Goal: Obtain resource: Download file/media

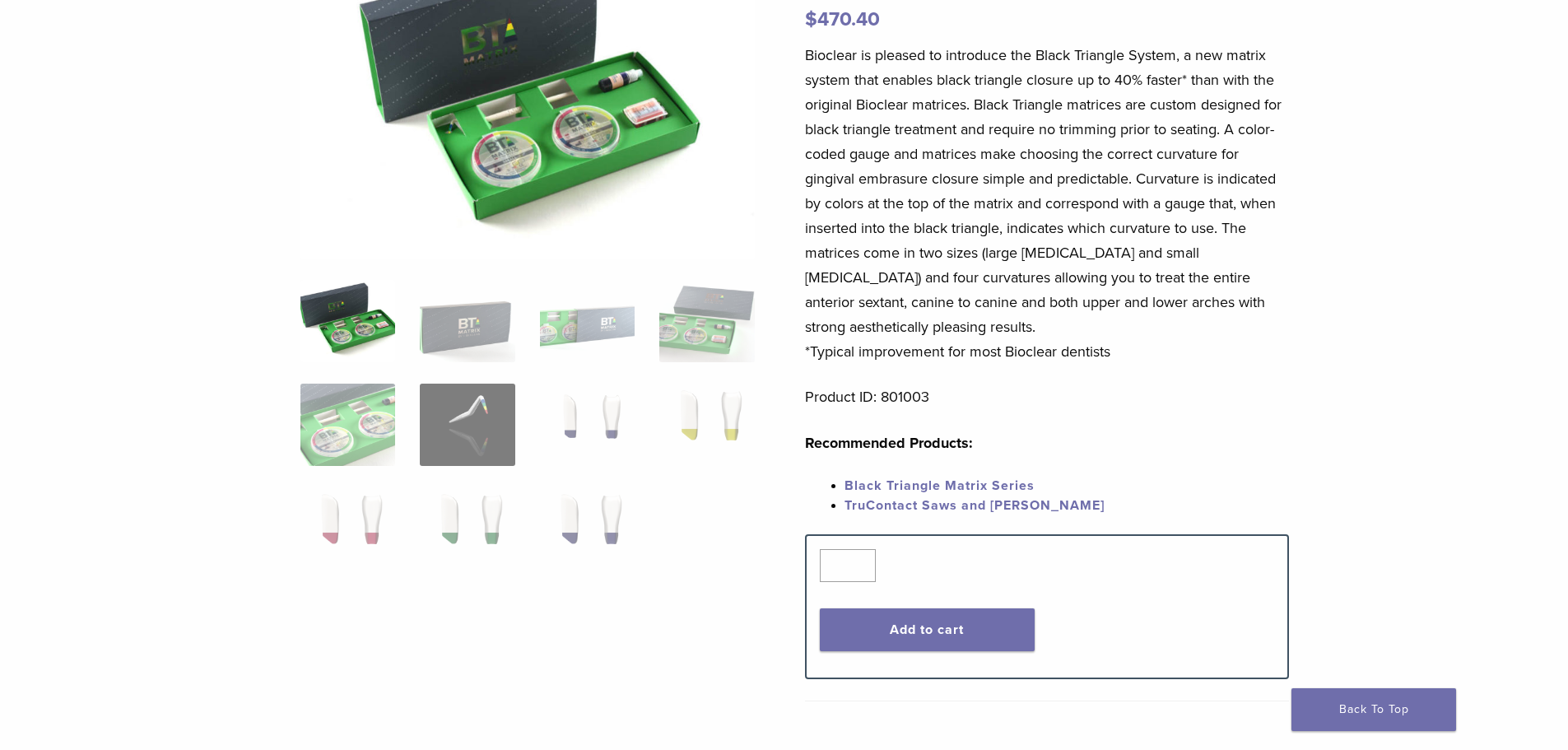
scroll to position [274, 0]
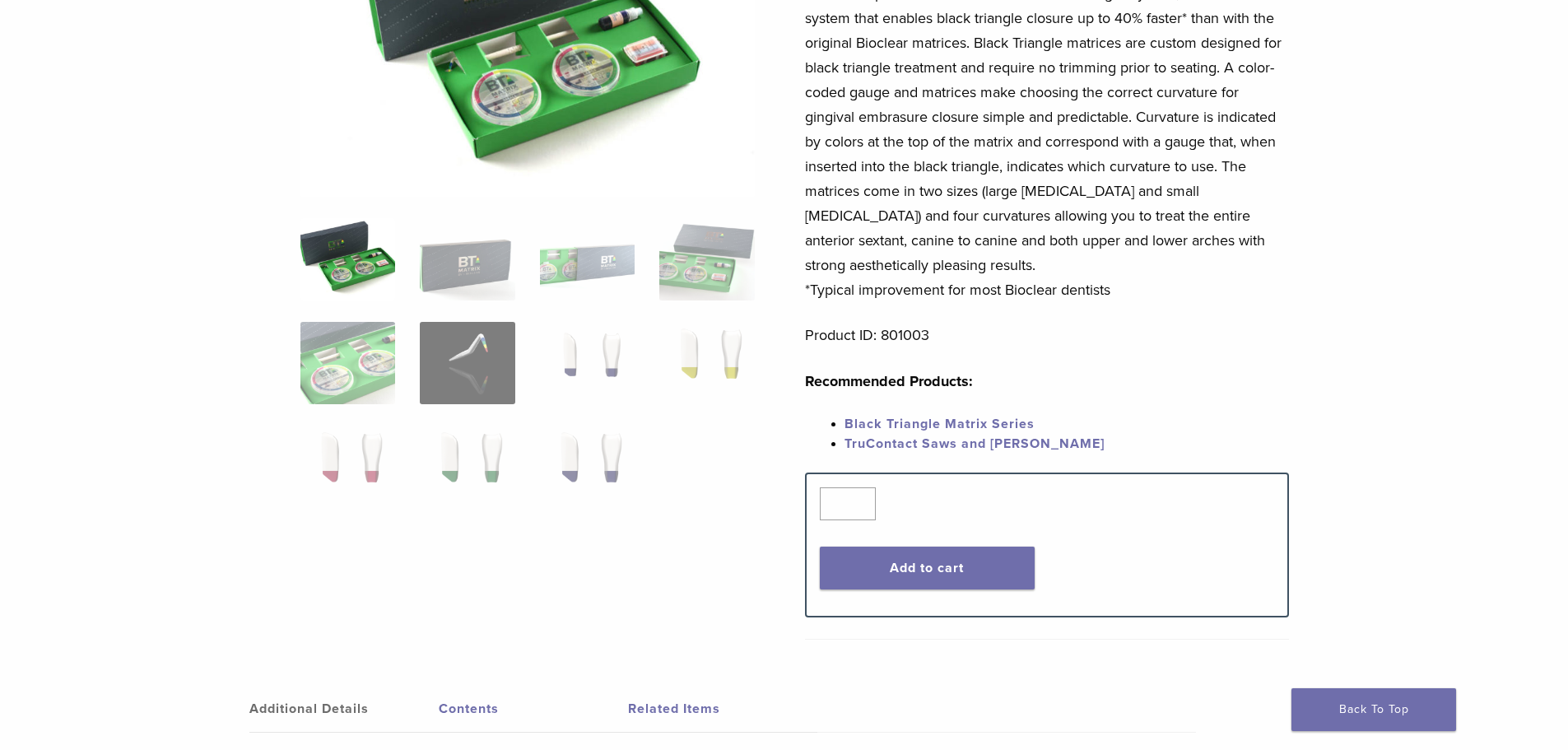
click at [921, 422] on link "Black Triangle Matrix Series" at bounding box center [939, 423] width 190 height 17
click at [924, 445] on link "TruContact Saws and [PERSON_NAME]" at bounding box center [974, 443] width 260 height 17
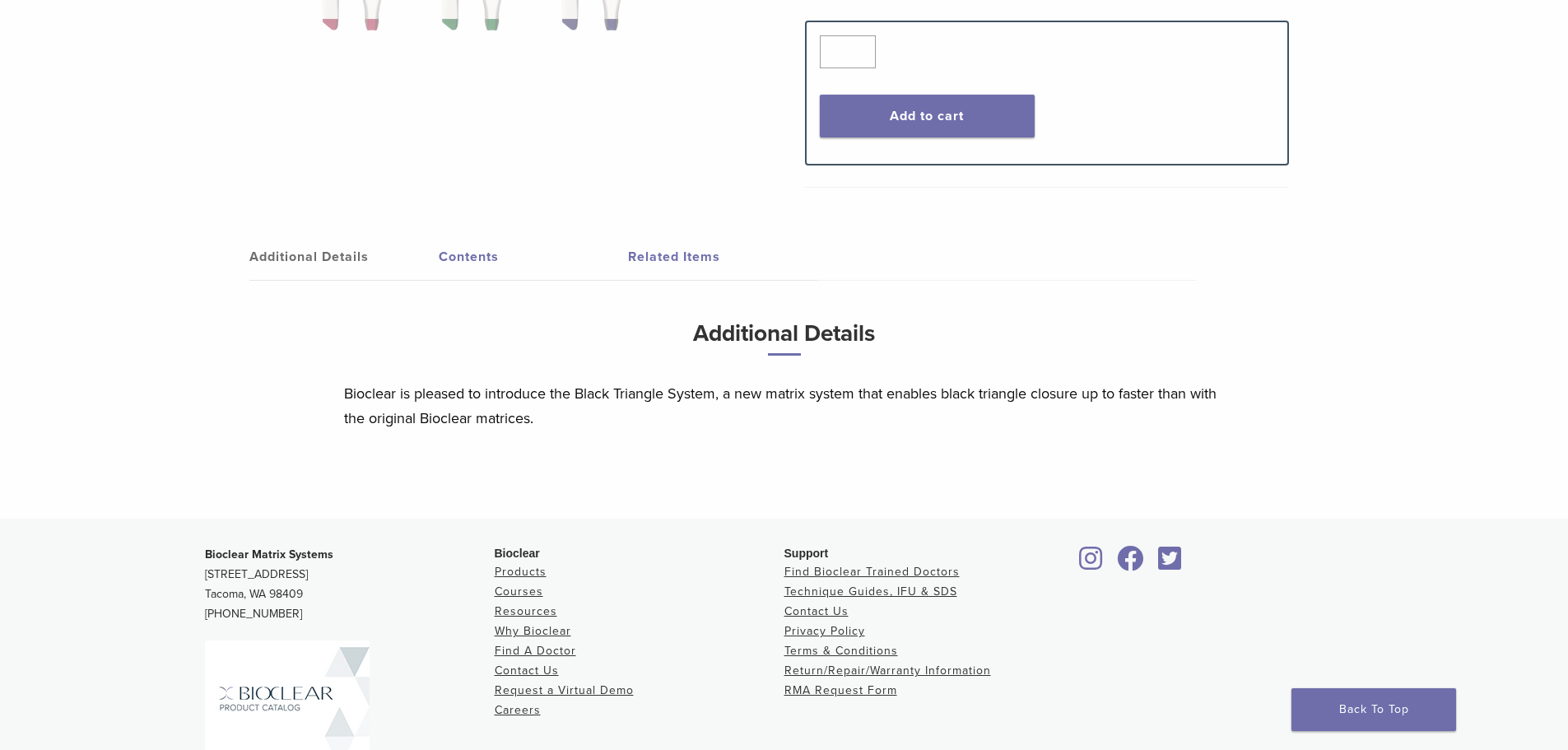
scroll to position [549, 0]
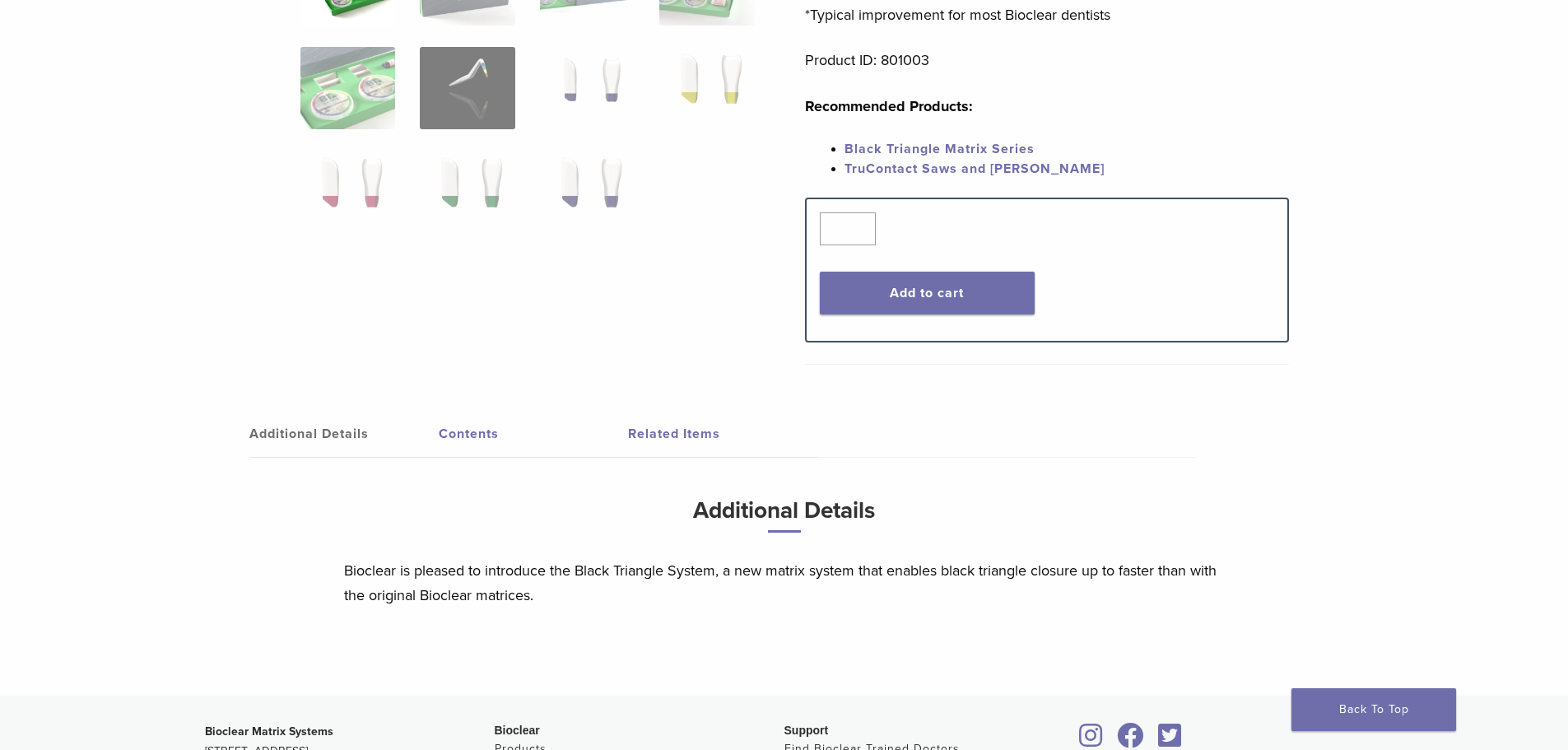
click at [669, 568] on p "Bioclear is pleased to introduce the Black Triangle System, a new matrix system…" at bounding box center [784, 582] width 881 height 50
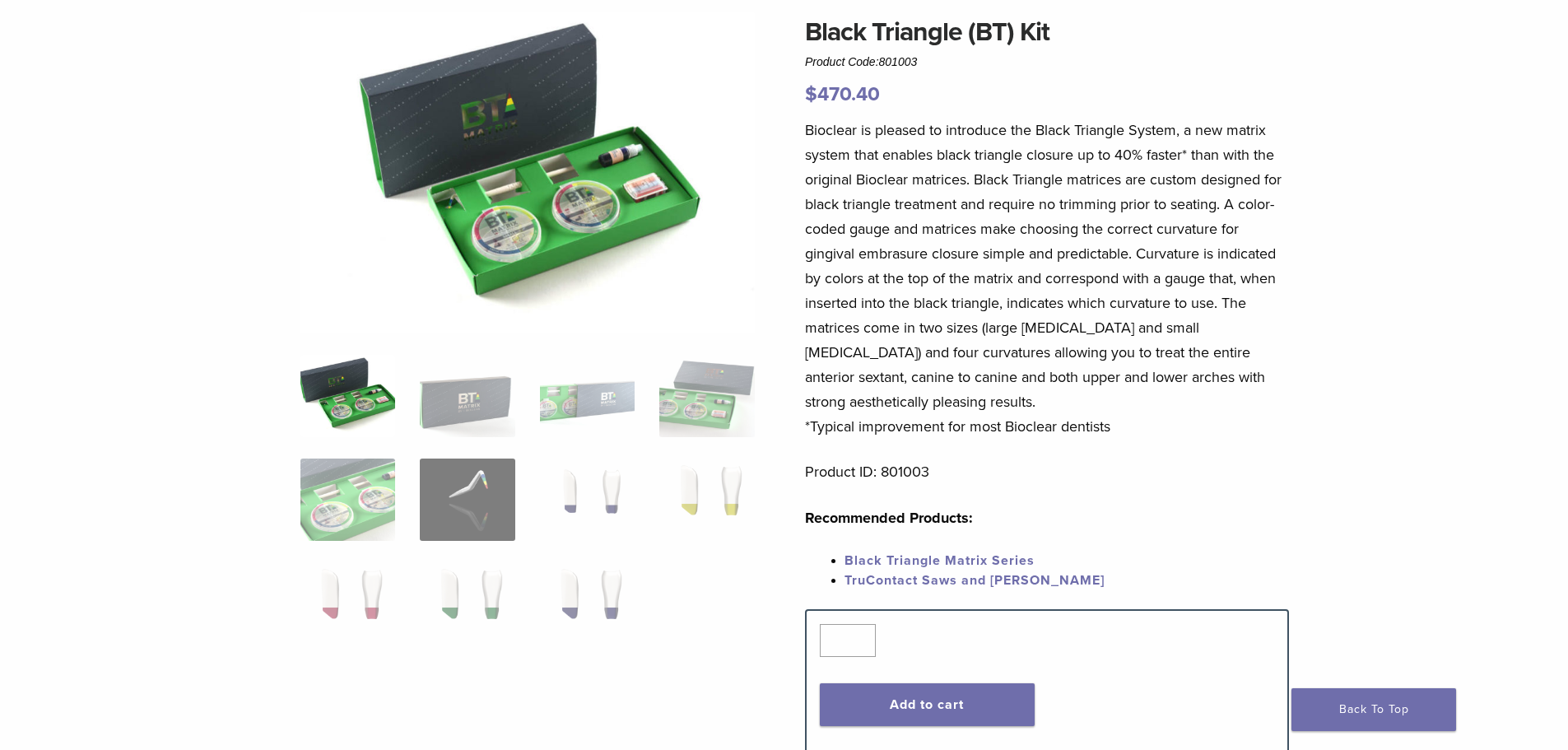
scroll to position [0, 0]
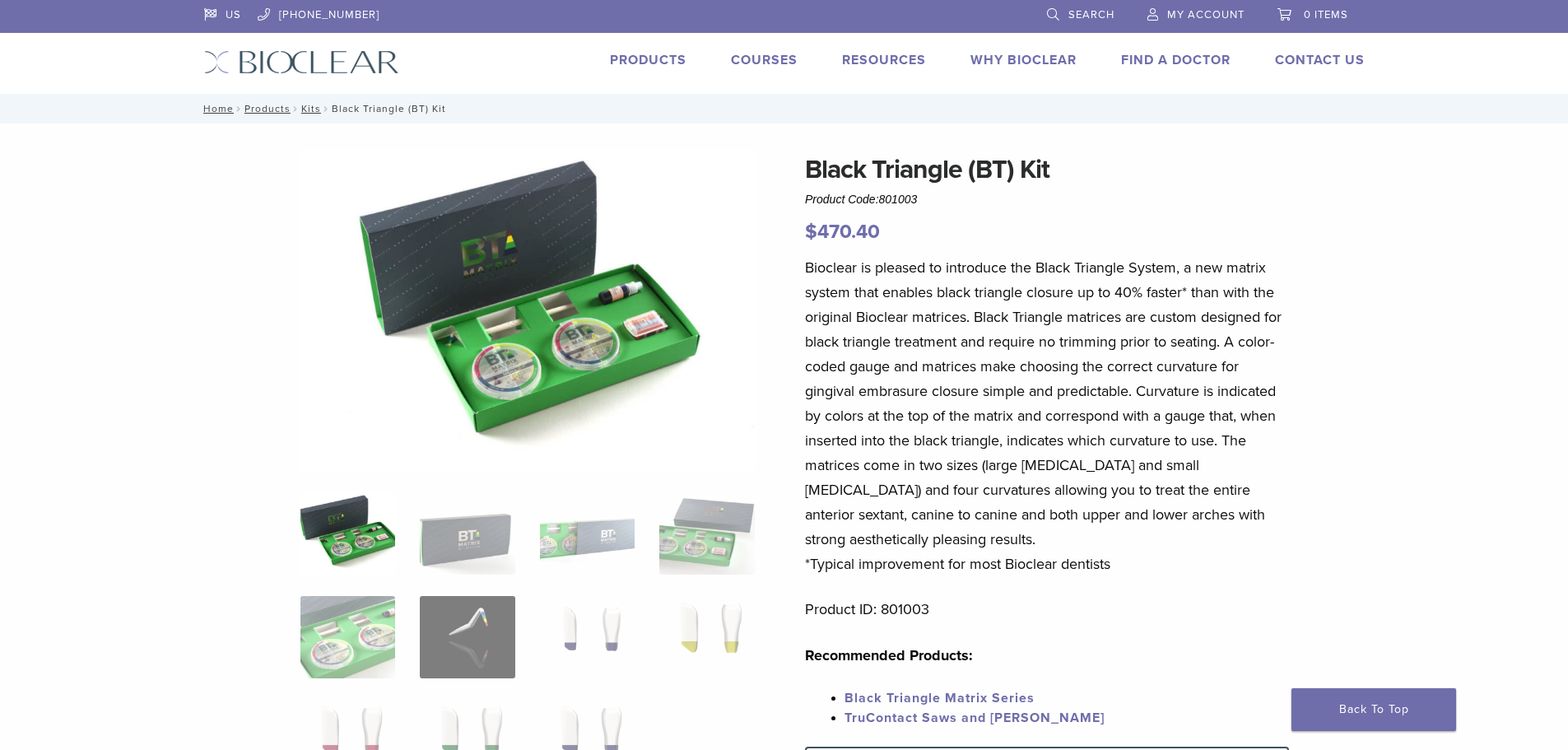
drag, startPoint x: 744, startPoint y: 339, endPoint x: 782, endPoint y: 211, distance: 133.5
drag, startPoint x: 779, startPoint y: 133, endPoint x: 754, endPoint y: 152, distance: 31.4
click at [899, 78] on link "Technique Guides, IFU, & SDS" at bounding box center [956, 89] width 220 height 37
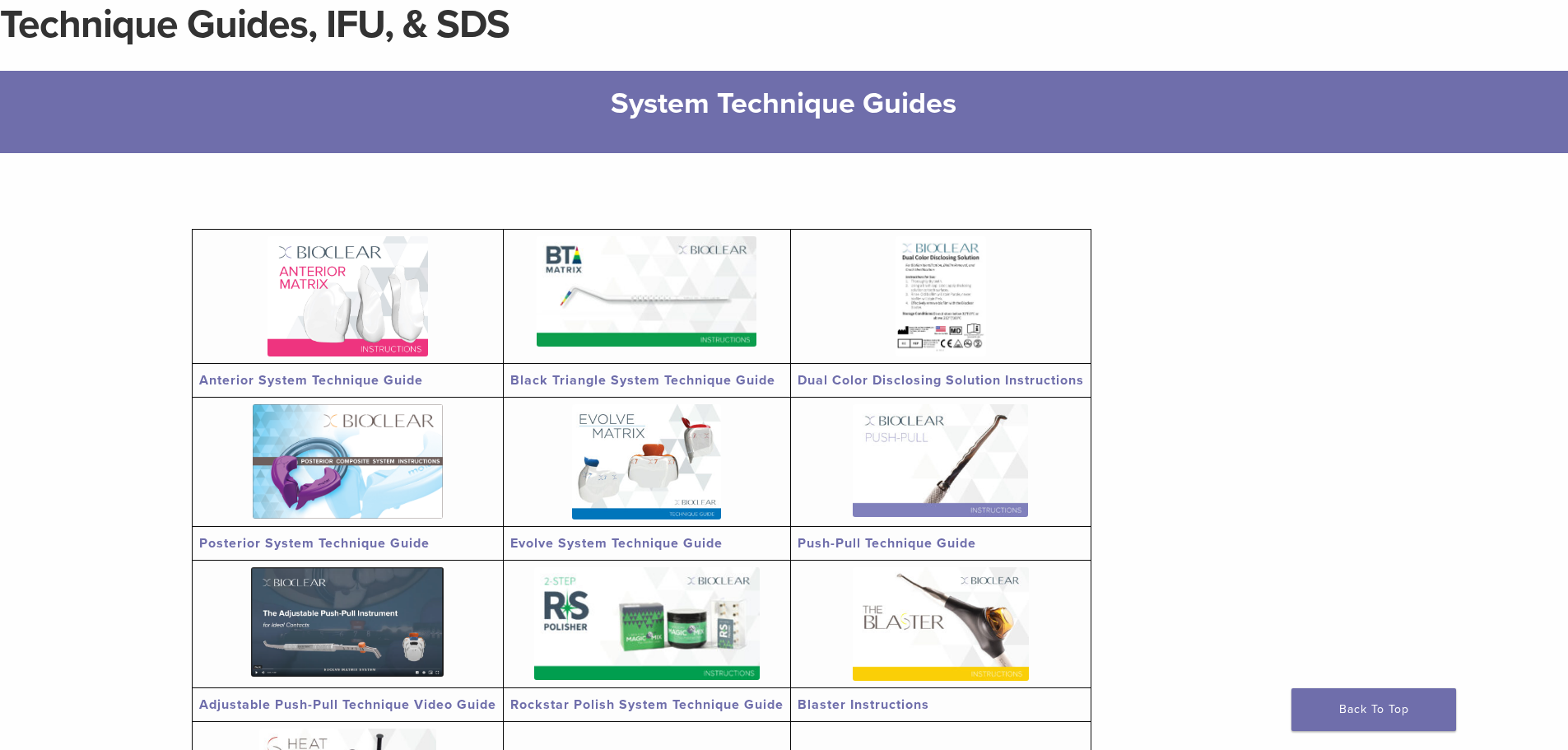
scroll to position [137, 0]
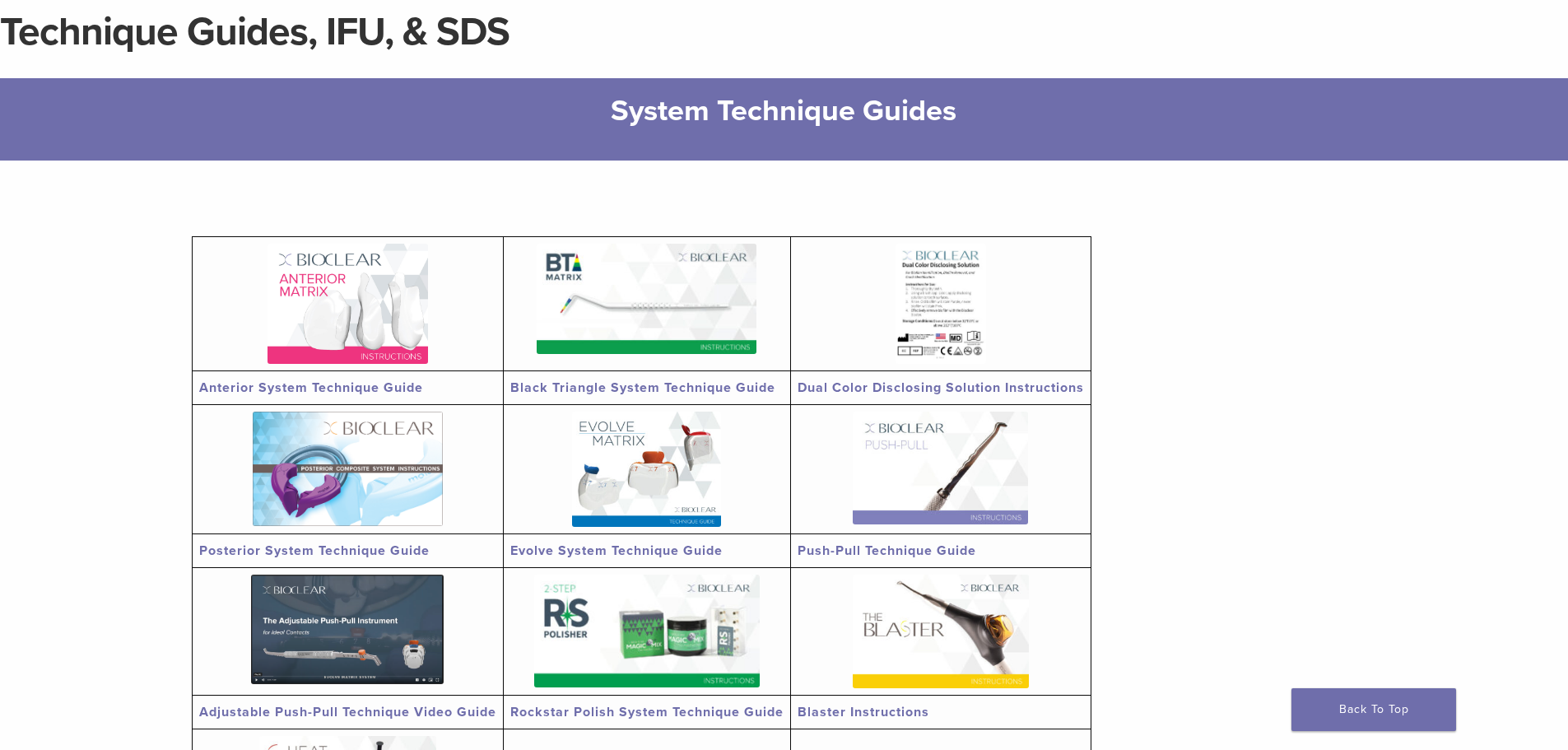
click at [653, 312] on img at bounding box center [646, 298] width 220 height 110
click at [317, 282] on img at bounding box center [347, 303] width 161 height 120
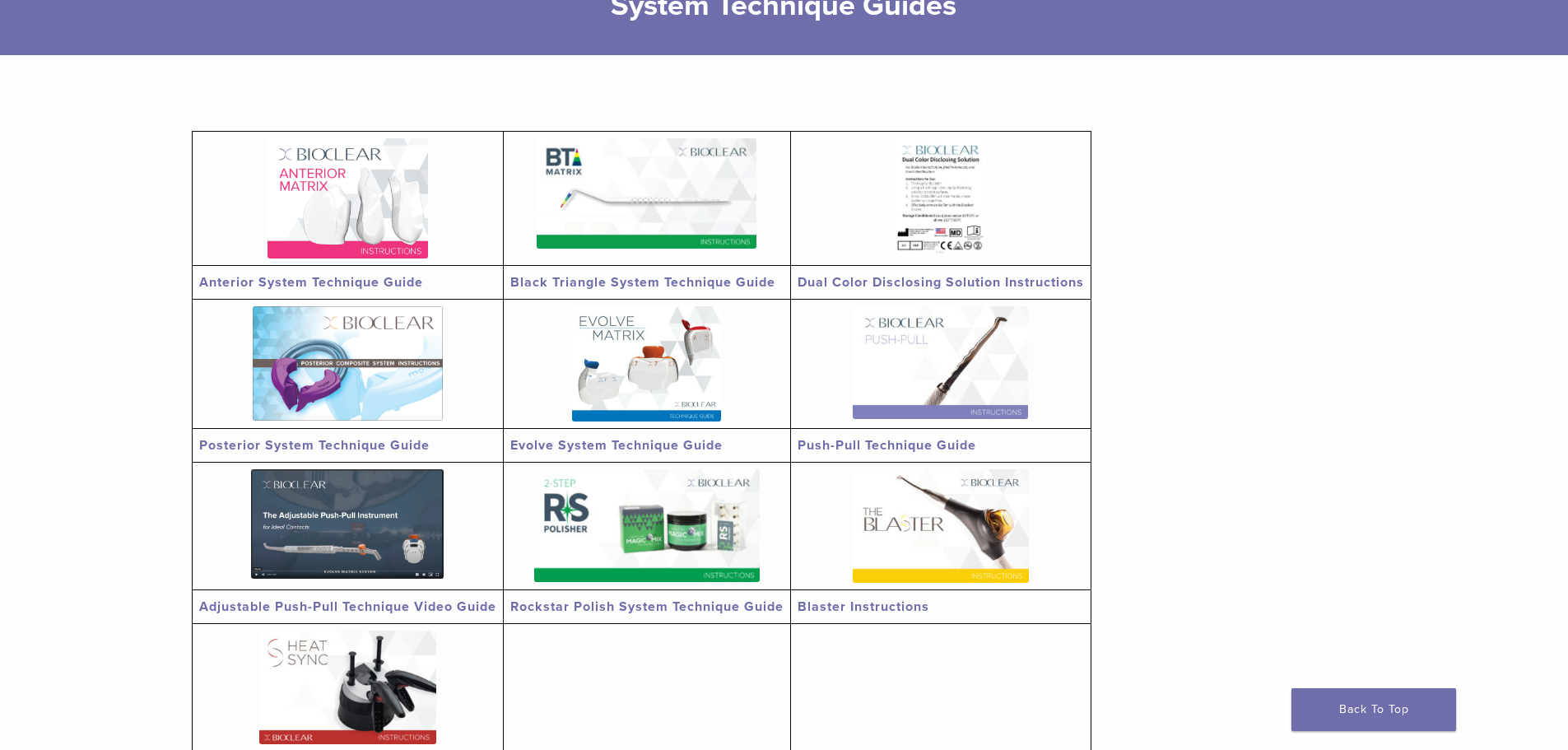
scroll to position [274, 0]
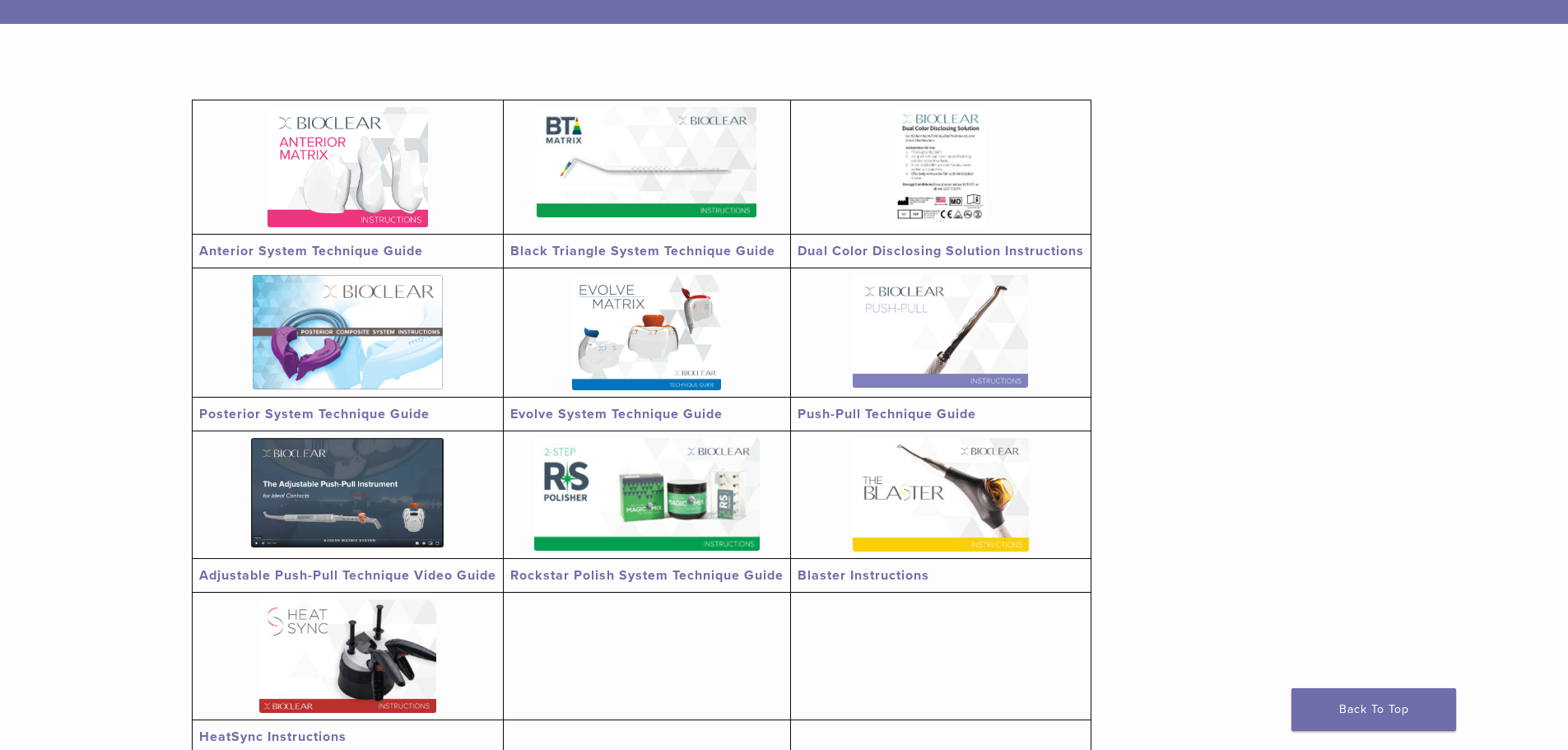
click at [930, 326] on img at bounding box center [940, 331] width 175 height 113
